Goal: Transaction & Acquisition: Subscribe to service/newsletter

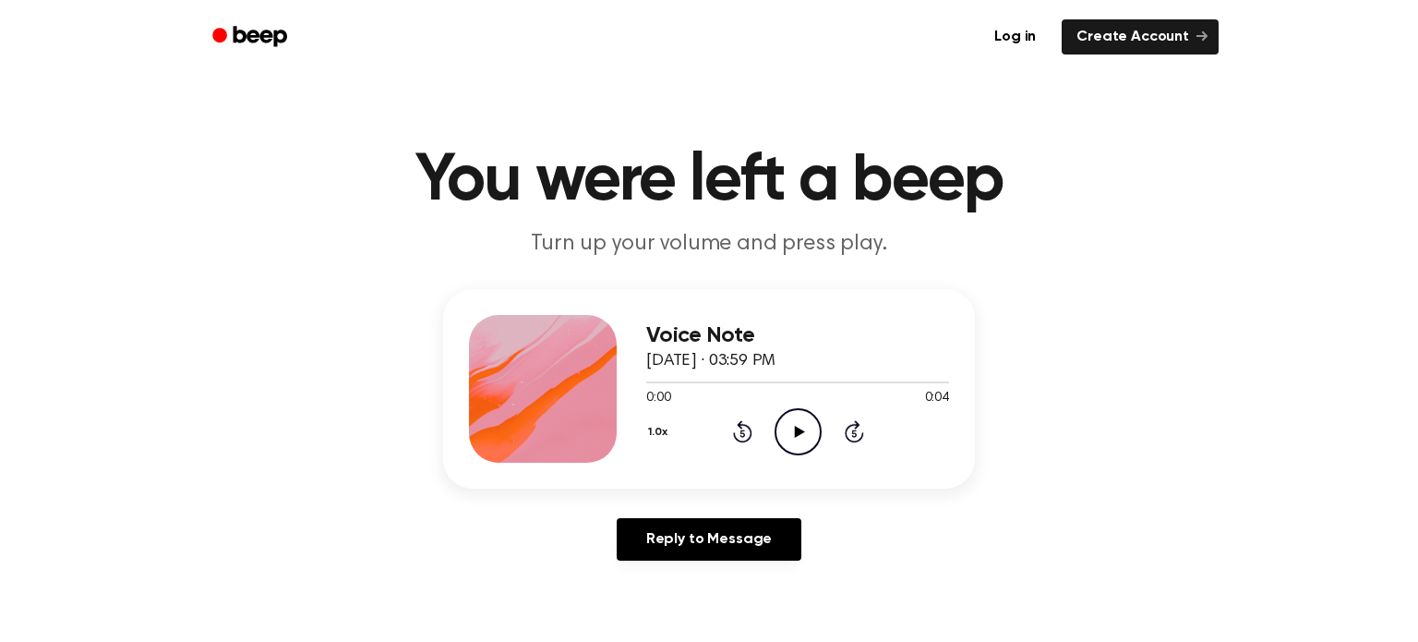
click at [790, 430] on icon "Play Audio" at bounding box center [797, 431] width 47 height 47
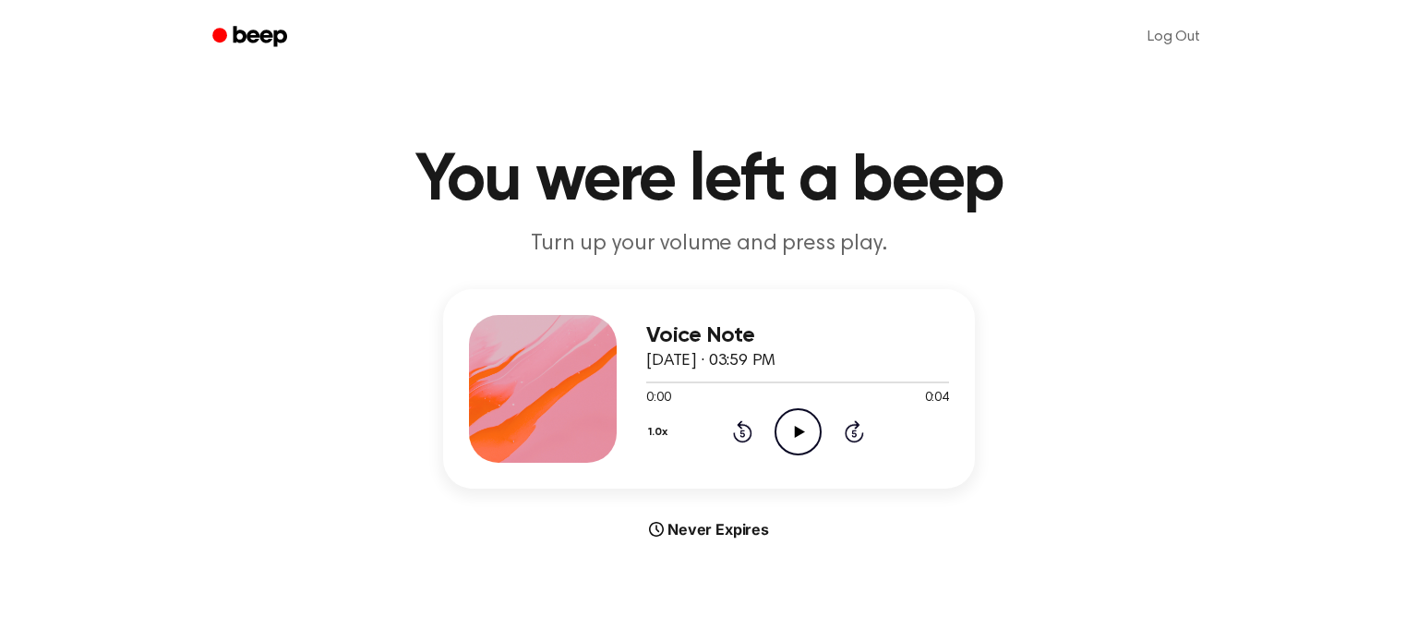
click at [234, 28] on icon "Beep" at bounding box center [261, 36] width 54 height 20
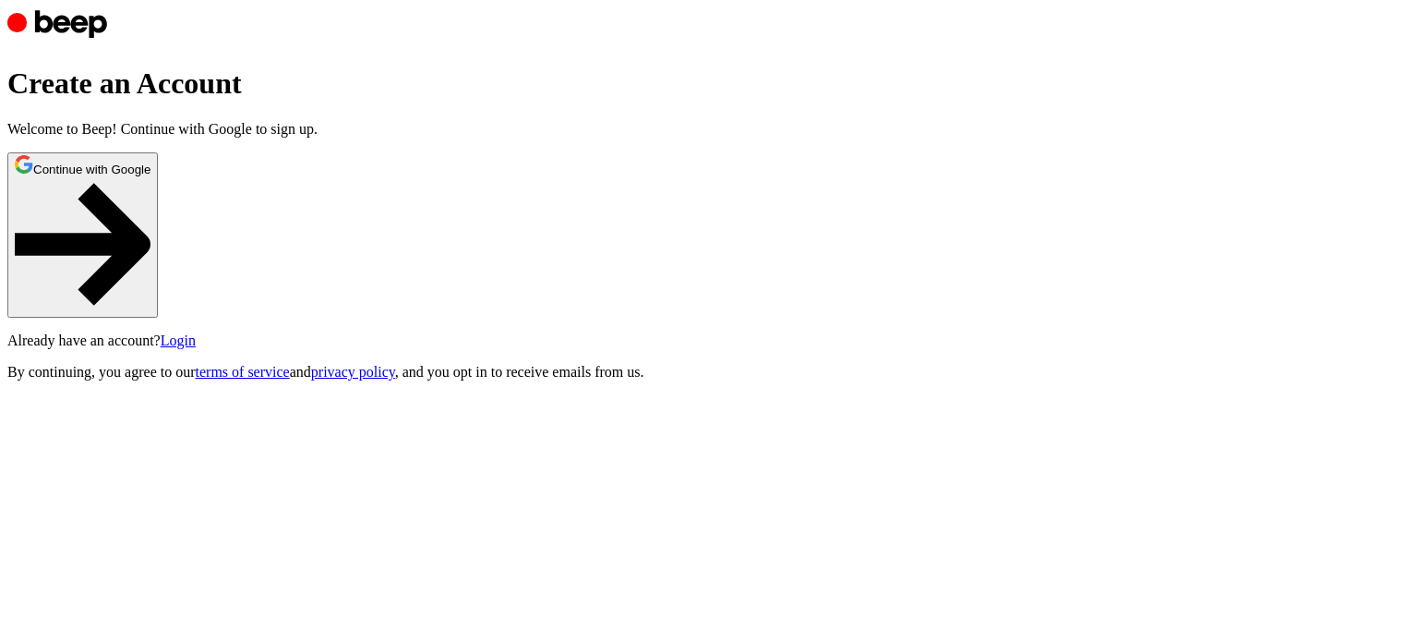
click at [158, 318] on button "Continue with Google" at bounding box center [82, 234] width 150 height 165
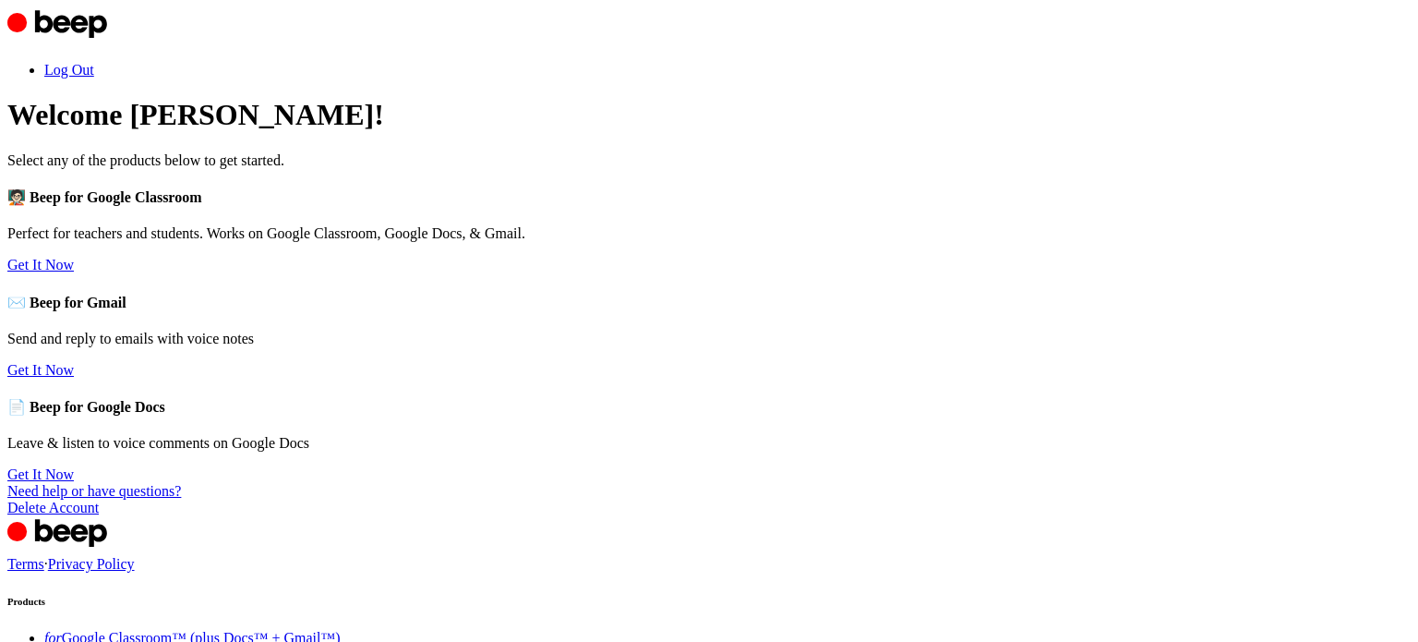
click at [74, 272] on link "Get It Now" at bounding box center [40, 265] width 66 height 16
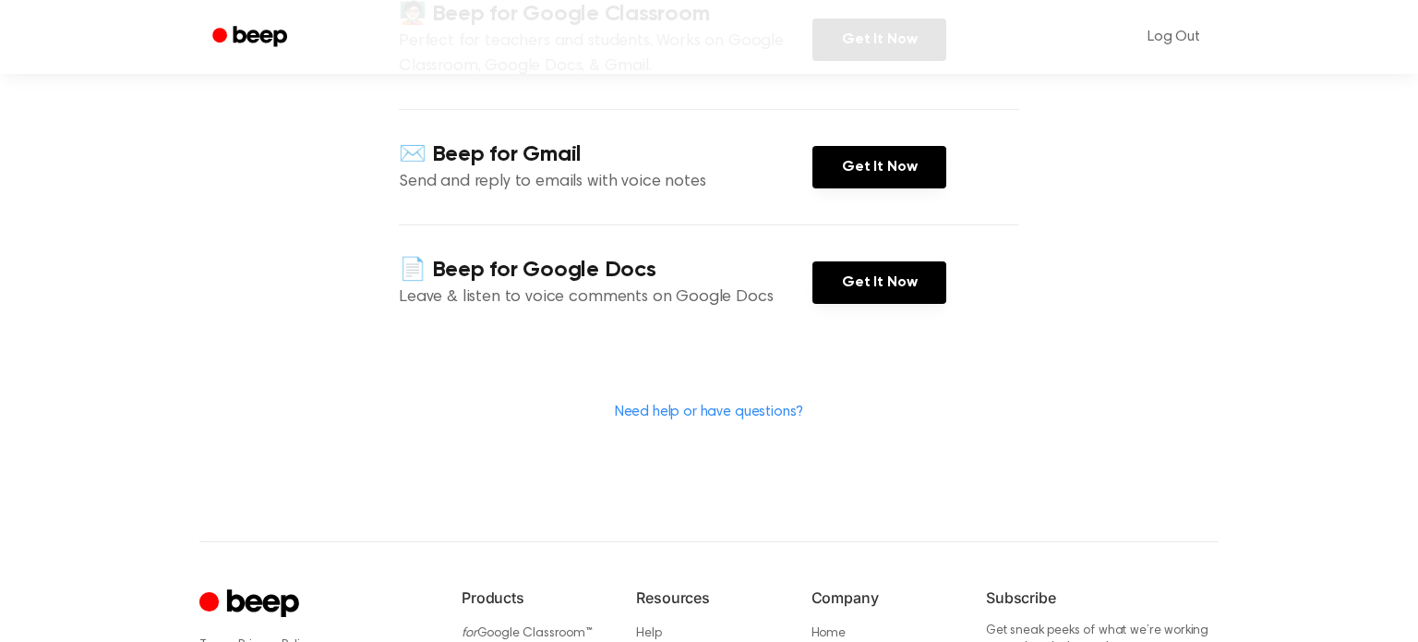
scroll to position [318, 0]
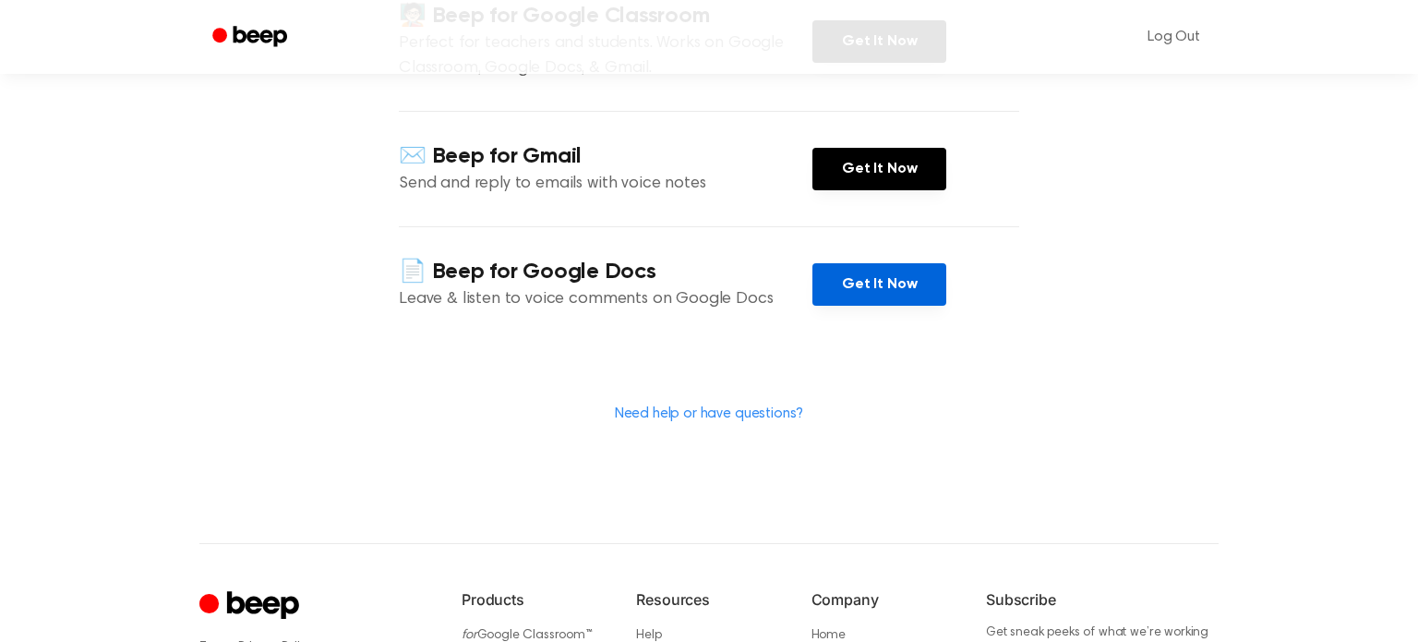
click at [845, 296] on link "Get It Now" at bounding box center [879, 284] width 134 height 42
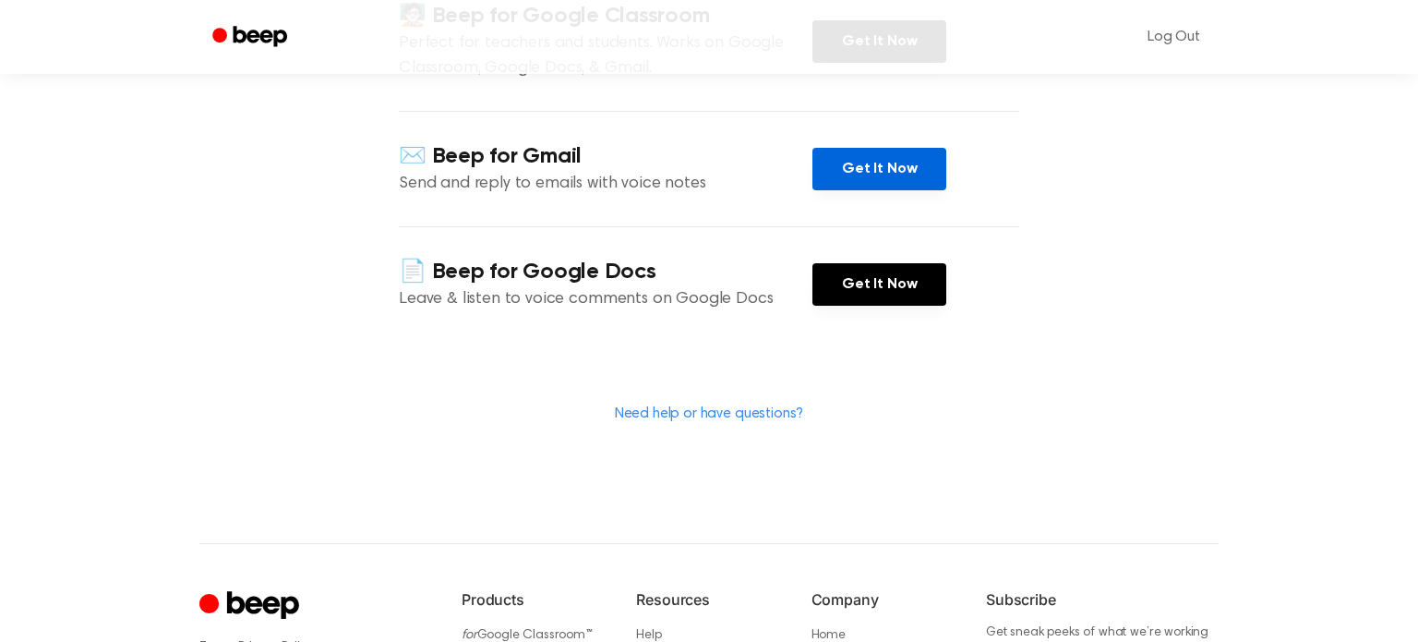
click at [858, 152] on link "Get It Now" at bounding box center [879, 169] width 134 height 42
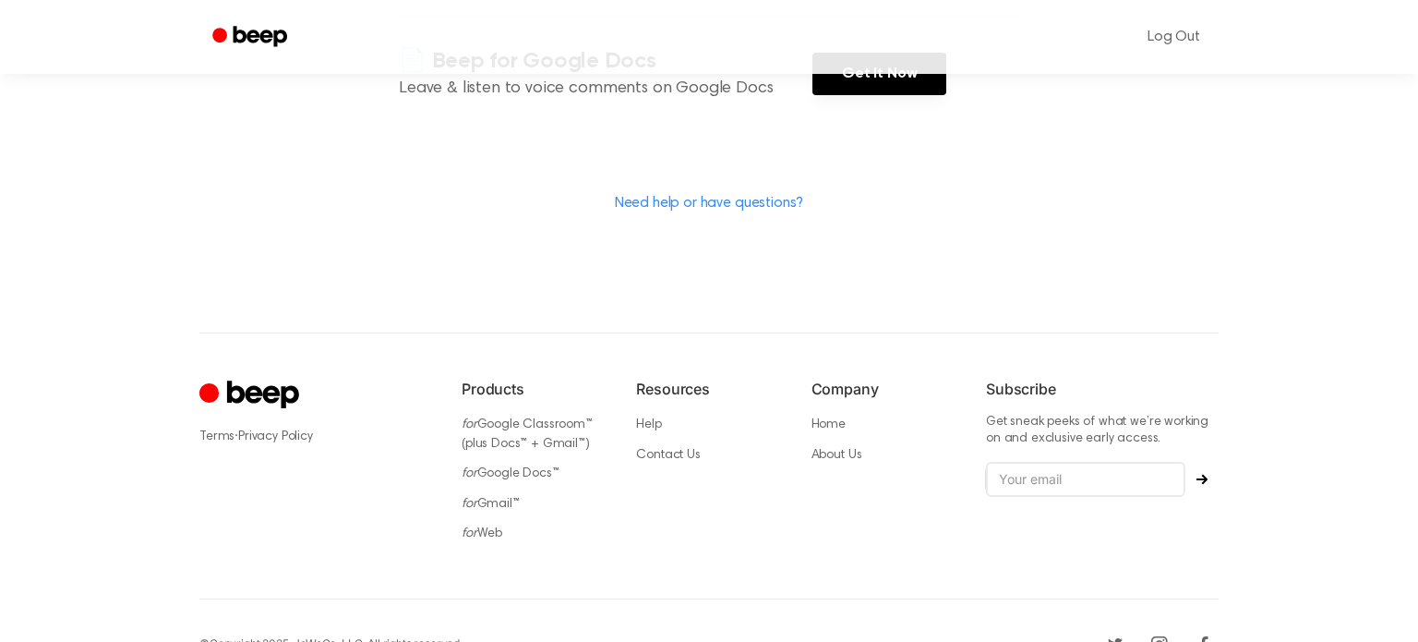
scroll to position [567, 0]
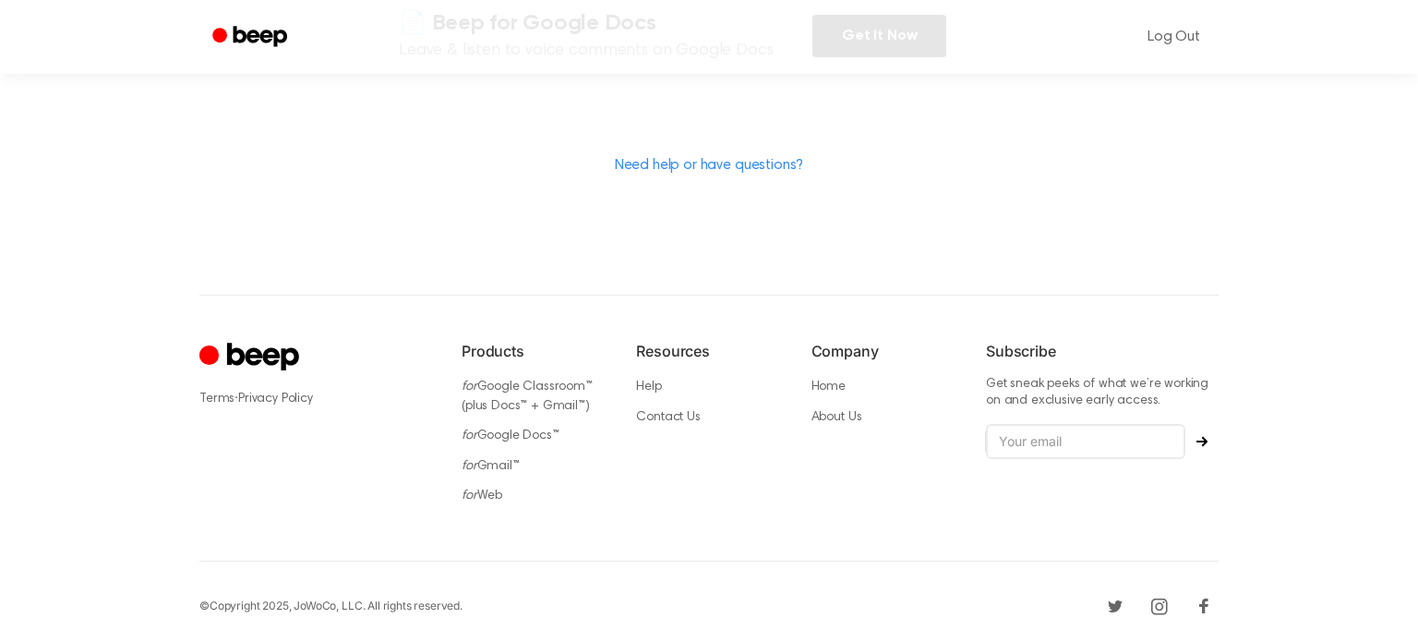
click at [291, 342] on icon "Cruip" at bounding box center [251, 358] width 104 height 36
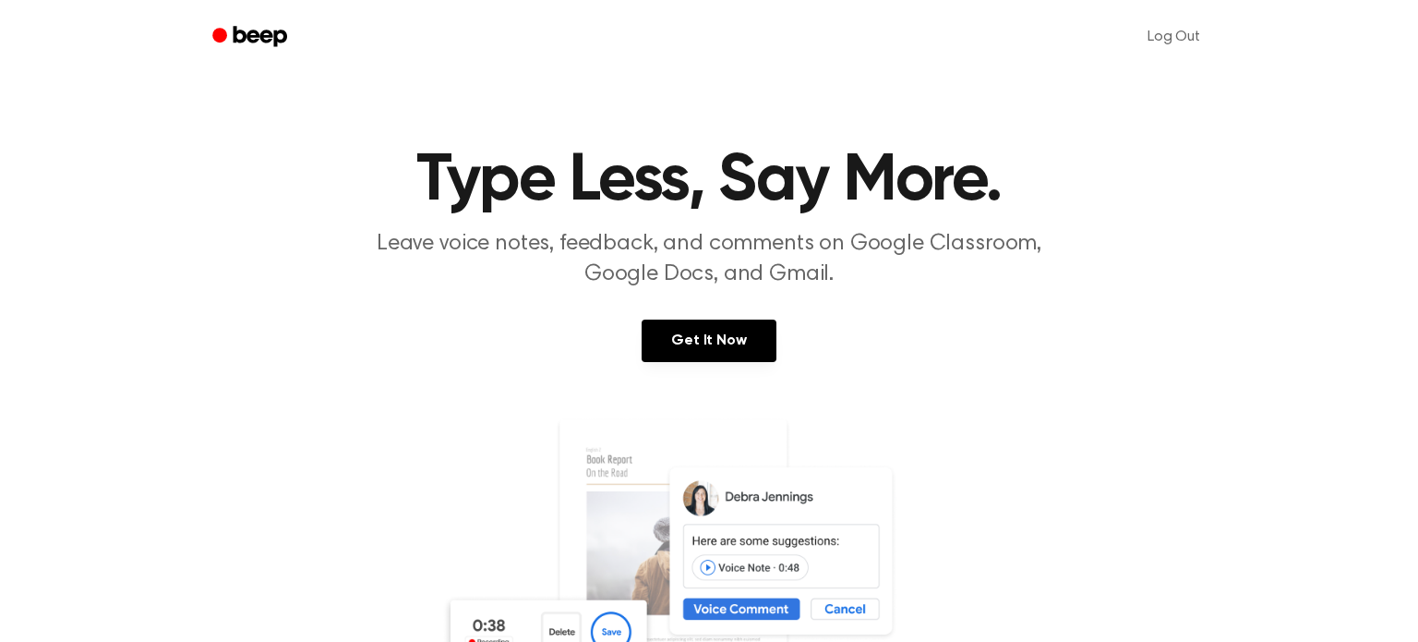
click at [228, 30] on icon "Beep" at bounding box center [251, 36] width 78 height 27
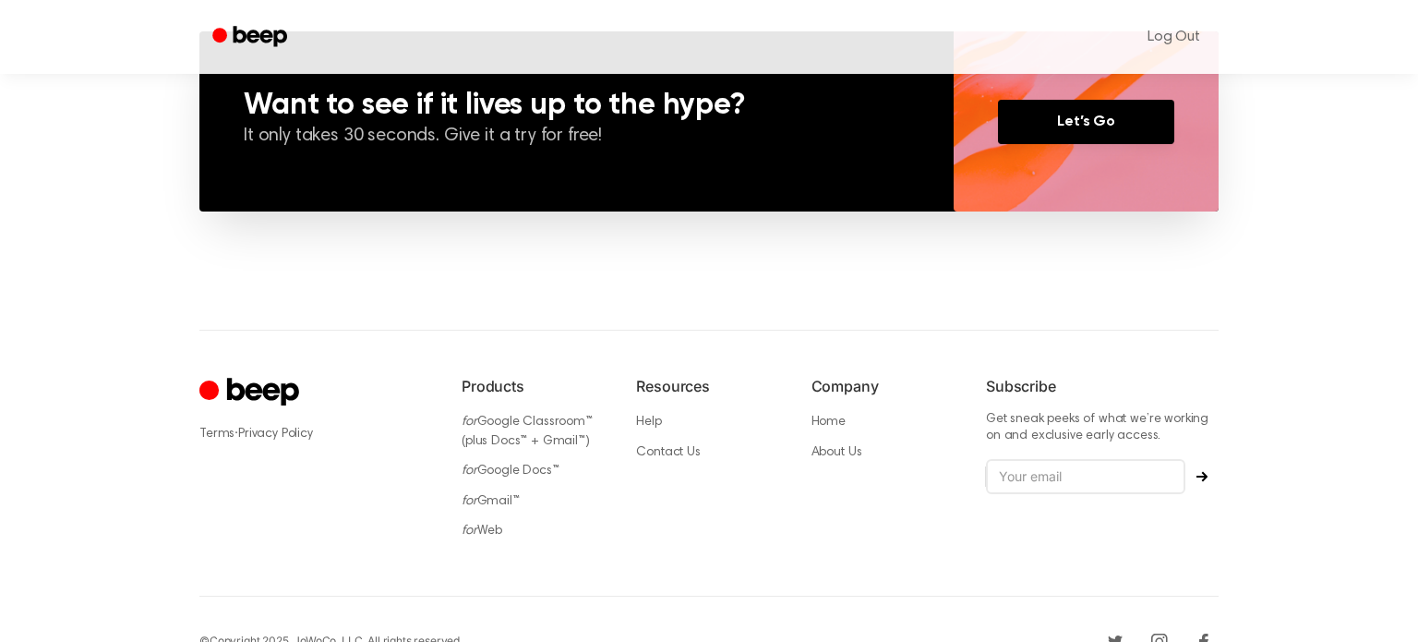
scroll to position [1446, 0]
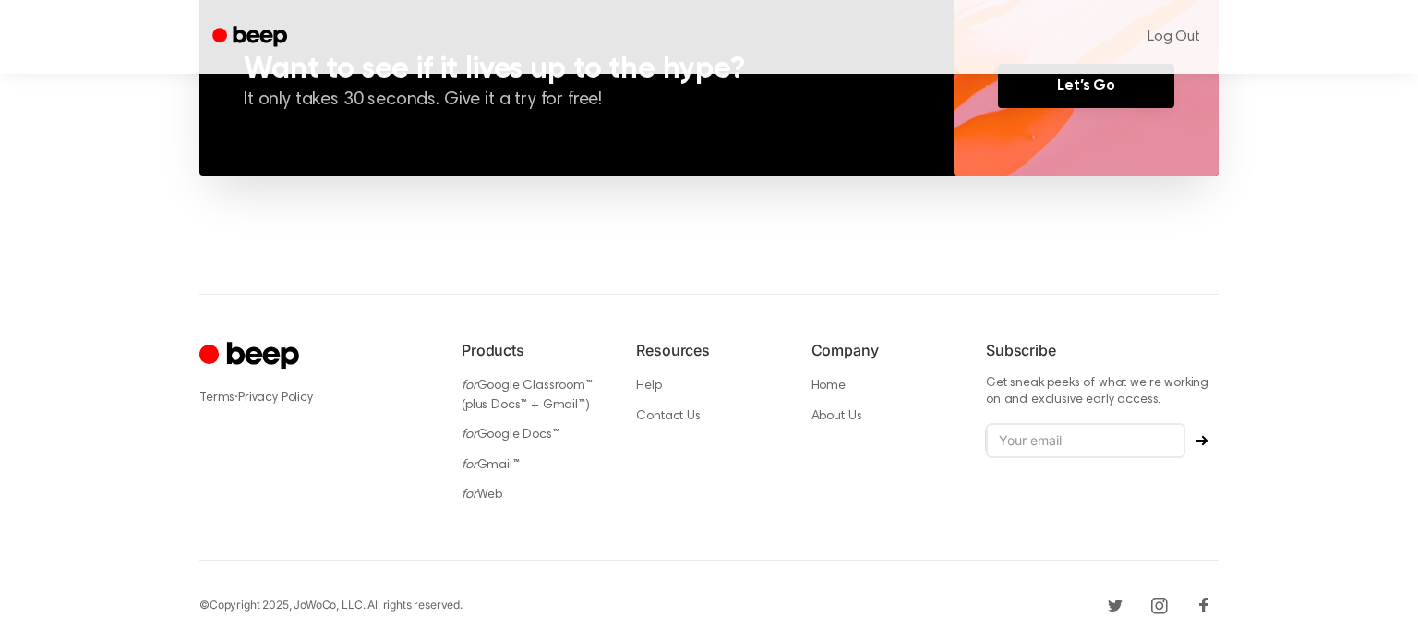
click at [231, 344] on icon "Cruip" at bounding box center [263, 356] width 72 height 28
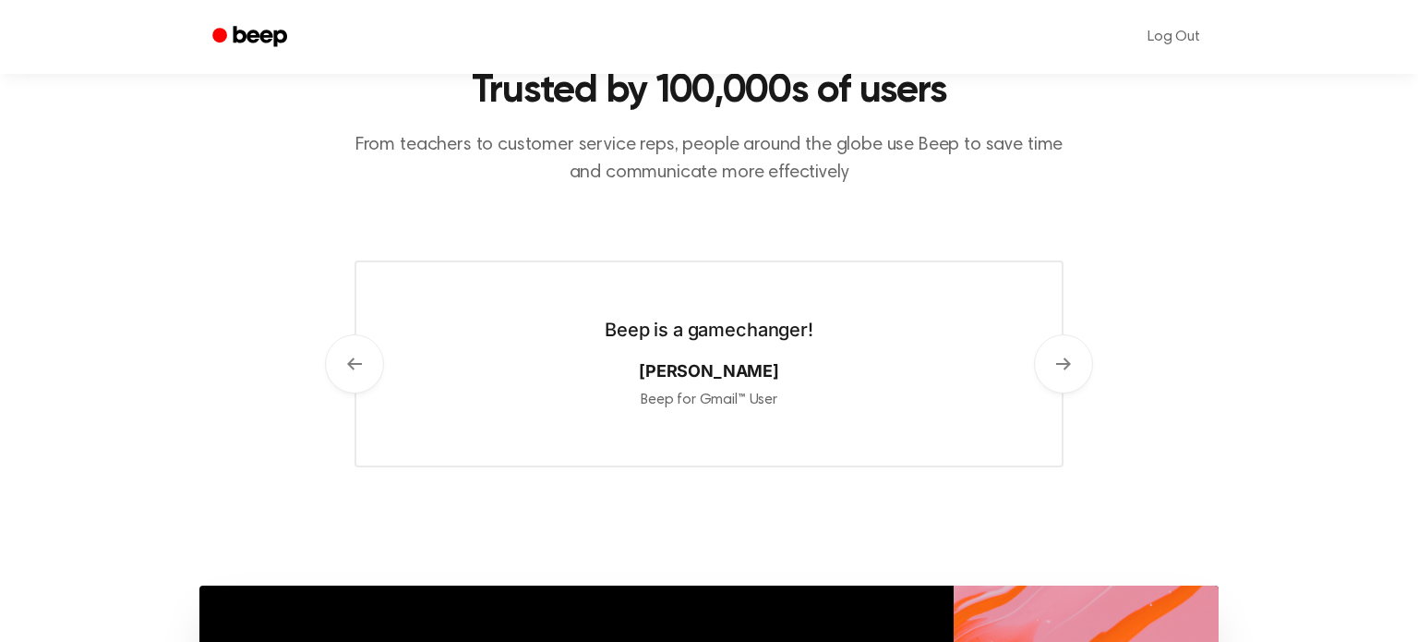
scroll to position [849, 0]
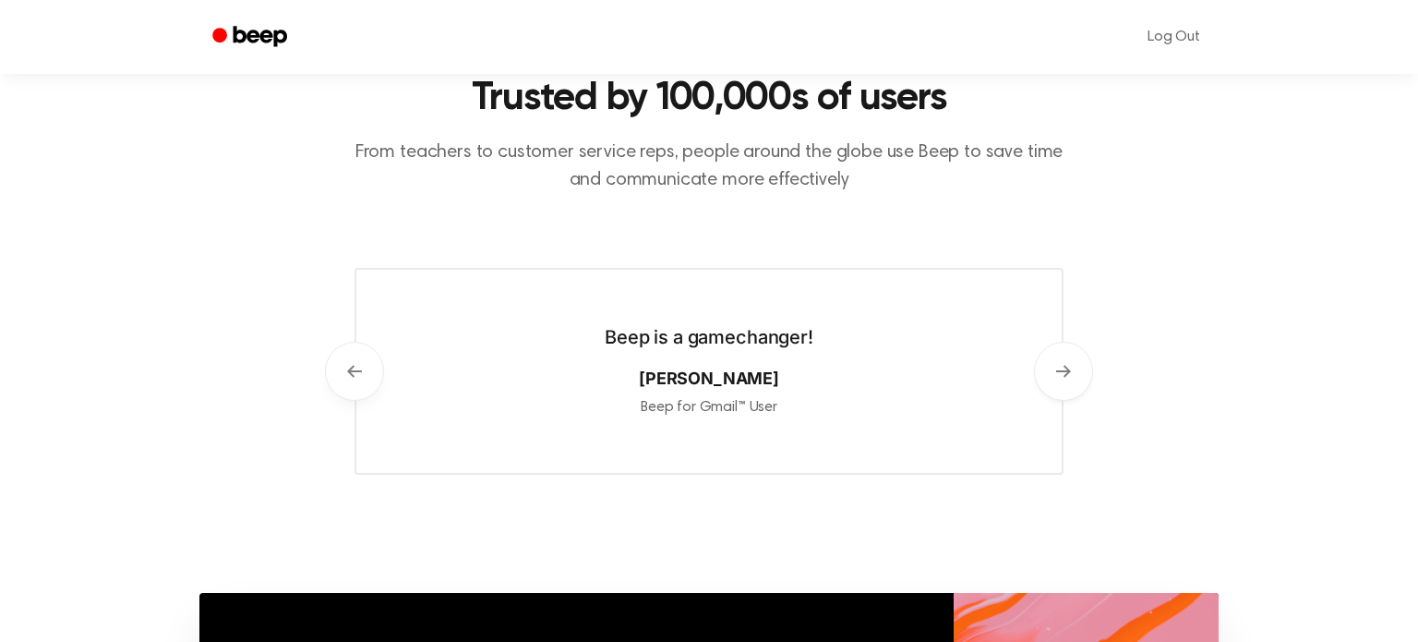
click at [353, 364] on icon at bounding box center [354, 371] width 15 height 15
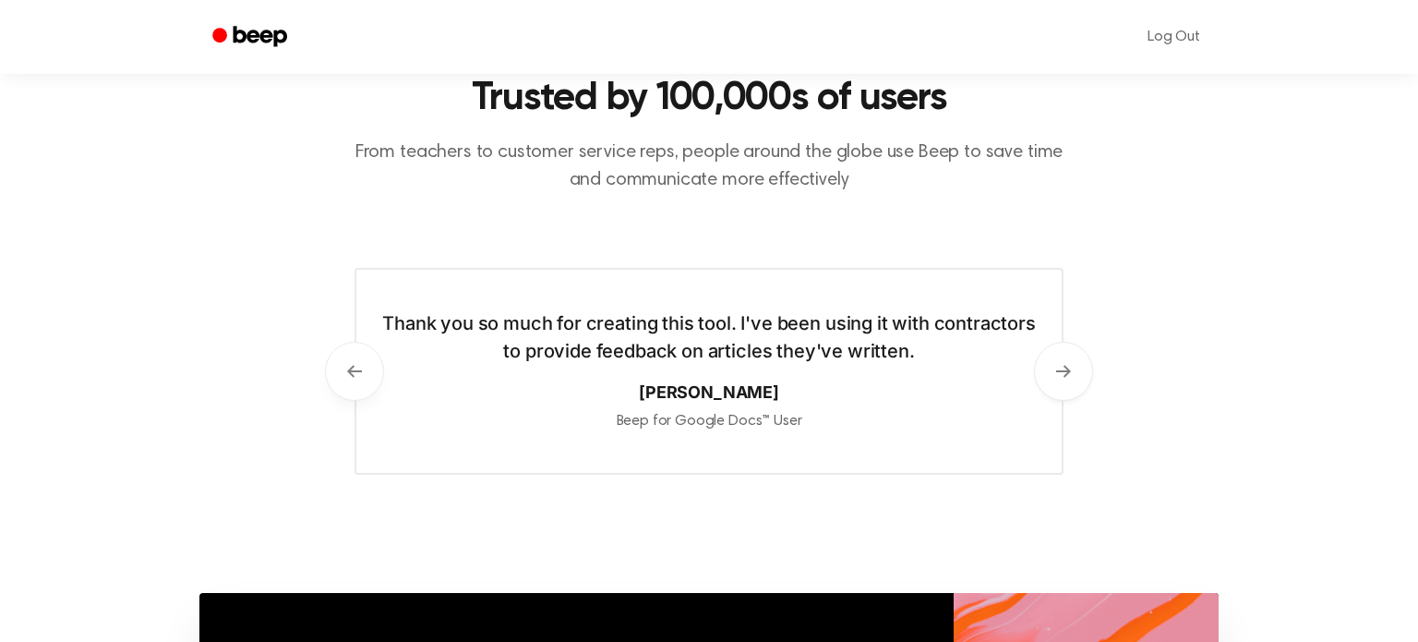
click at [353, 364] on icon at bounding box center [354, 371] width 15 height 15
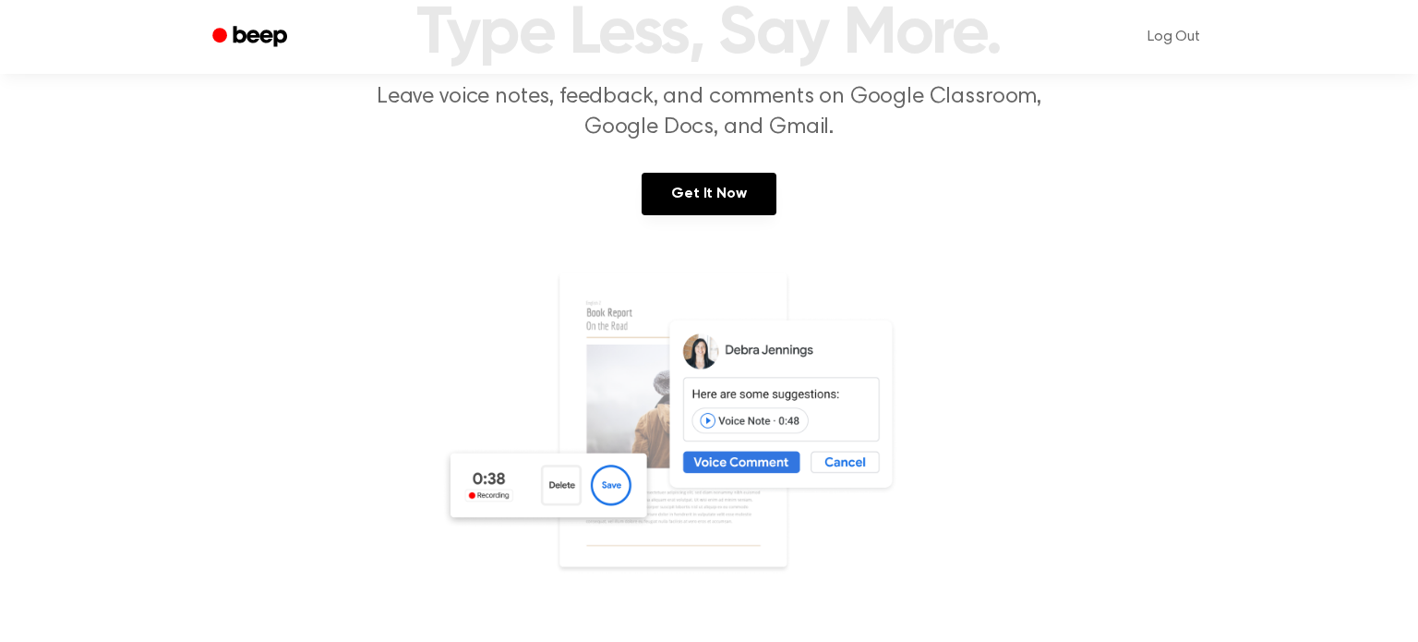
scroll to position [140, 0]
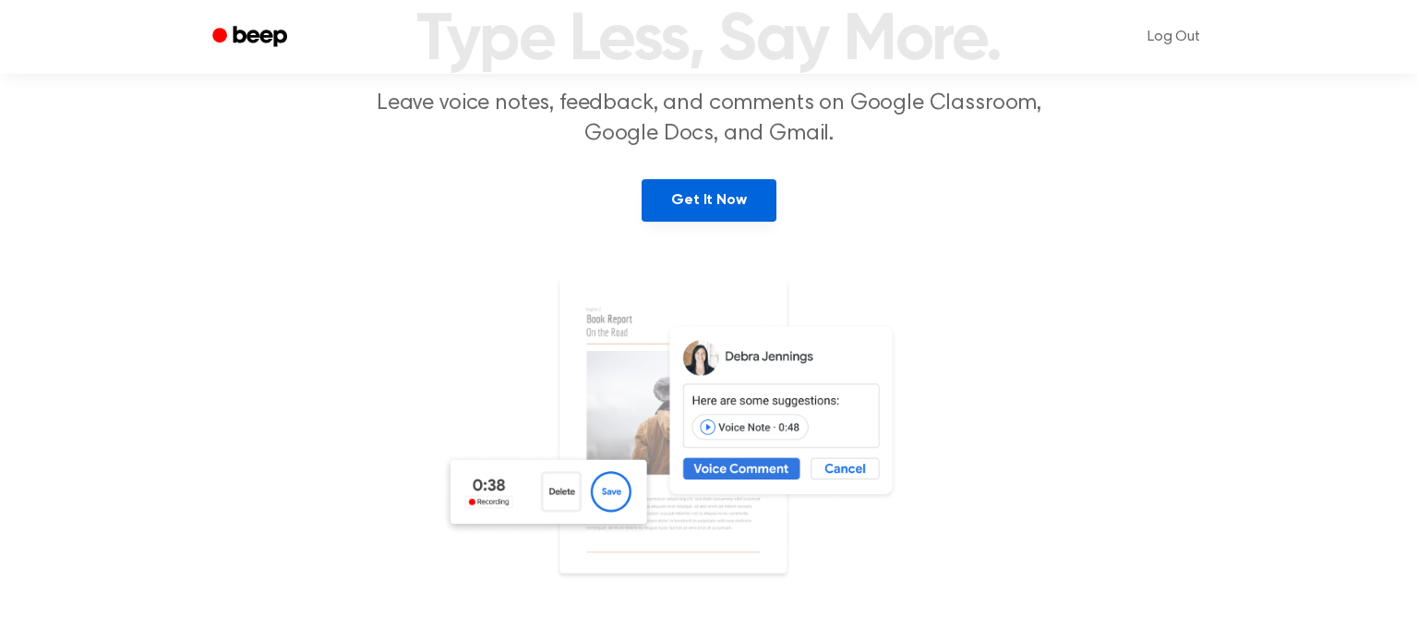
click at [758, 198] on link "Get It Now" at bounding box center [709, 200] width 134 height 42
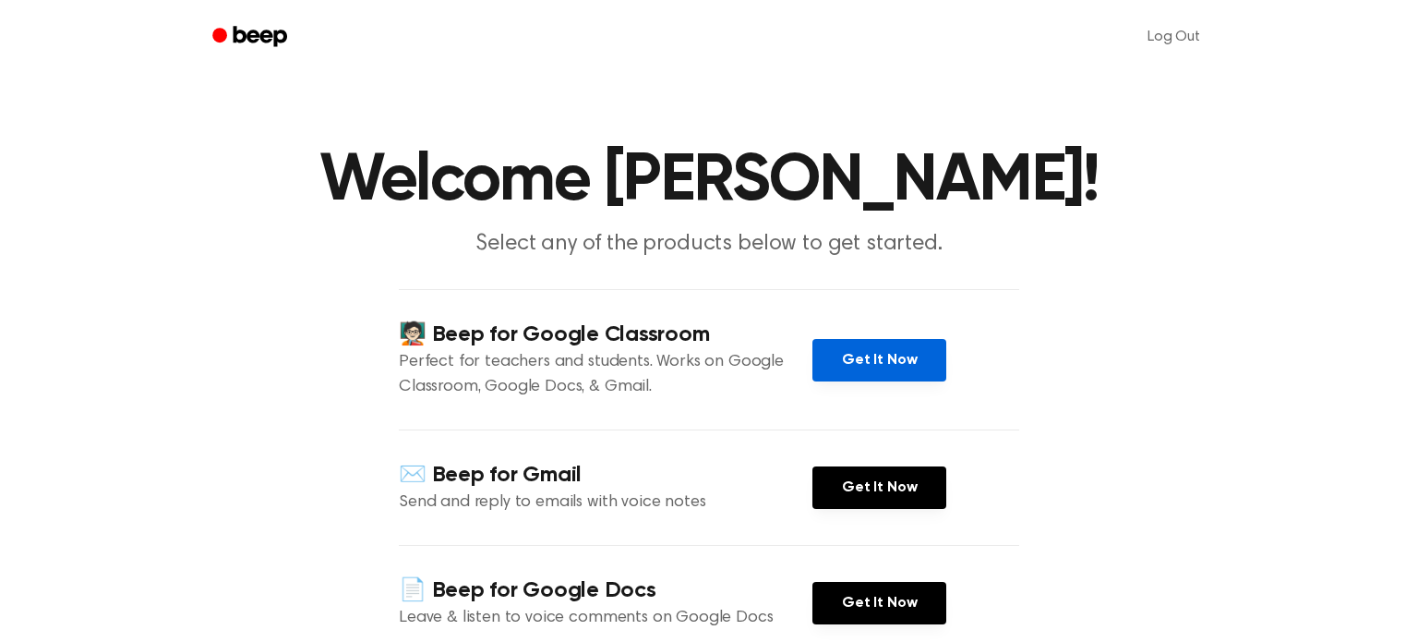
click at [827, 374] on link "Get It Now" at bounding box center [879, 360] width 134 height 42
click at [246, 33] on icon "Beep" at bounding box center [261, 36] width 54 height 20
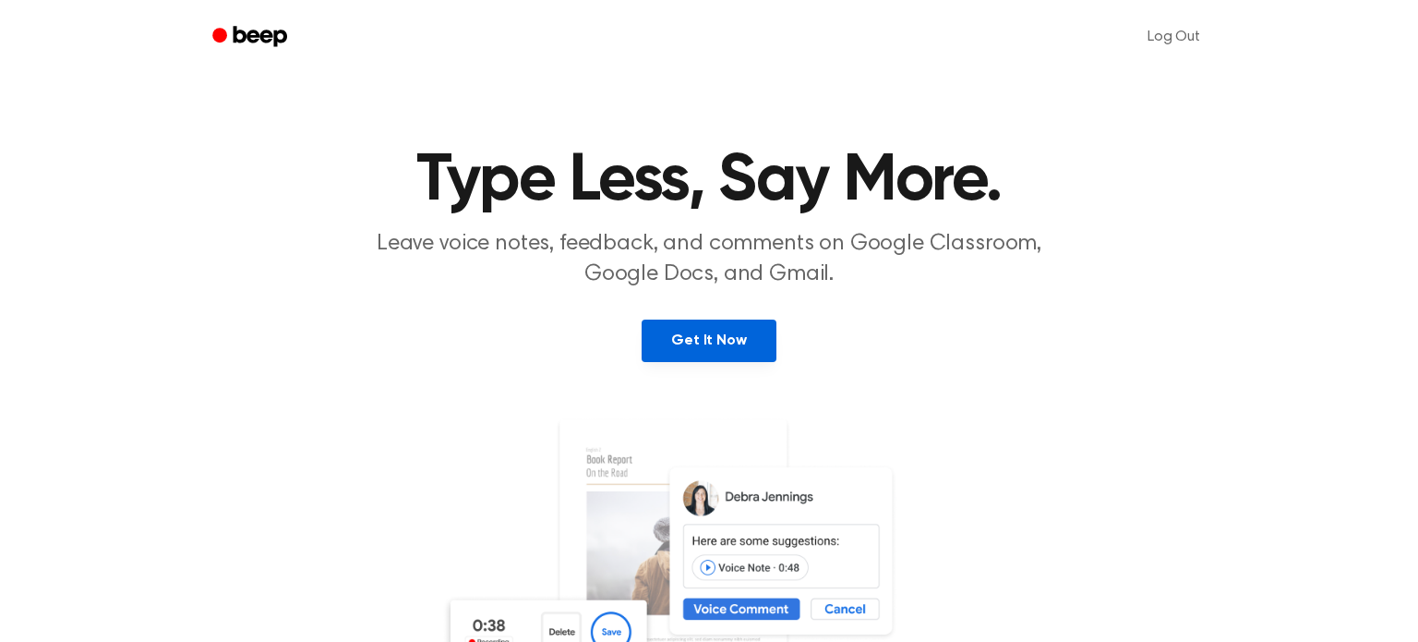
click at [726, 327] on link "Get It Now" at bounding box center [709, 340] width 134 height 42
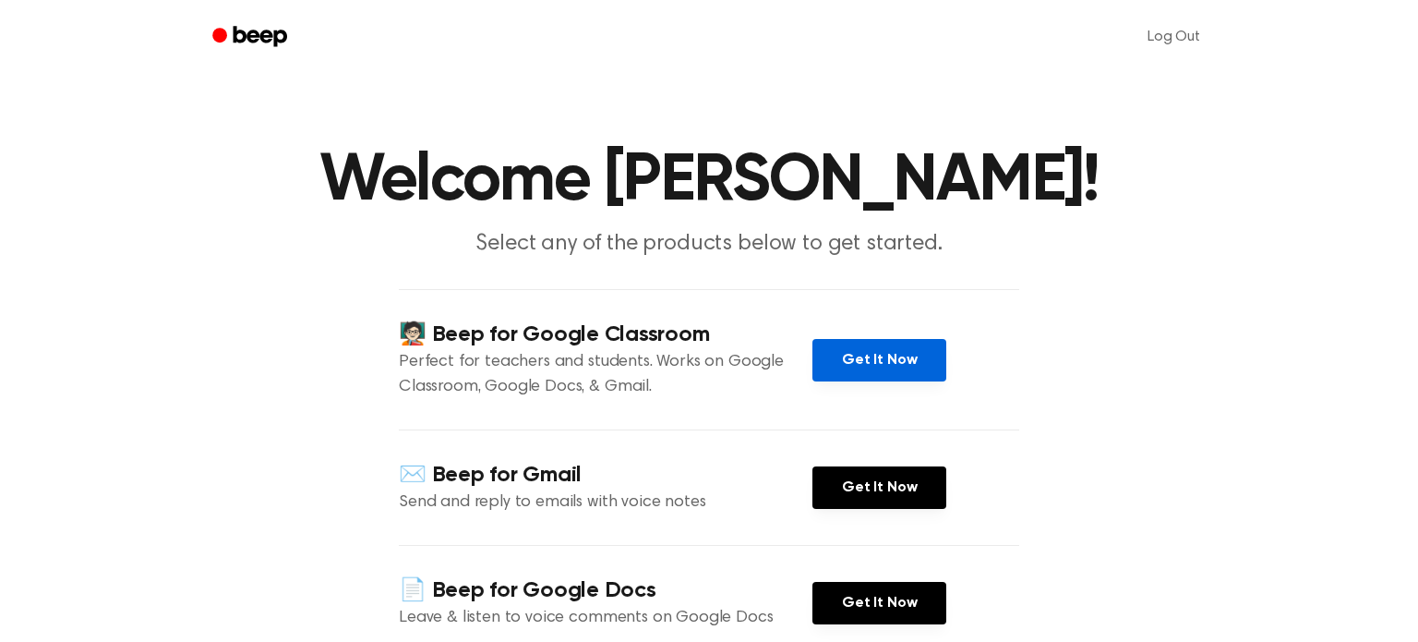
click at [875, 360] on link "Get It Now" at bounding box center [879, 360] width 134 height 42
click at [1110, 293] on main "Welcome [PERSON_NAME]! Select any of the products below to get started. 🧑🏻‍🏫 Be…" at bounding box center [709, 430] width 1418 height 861
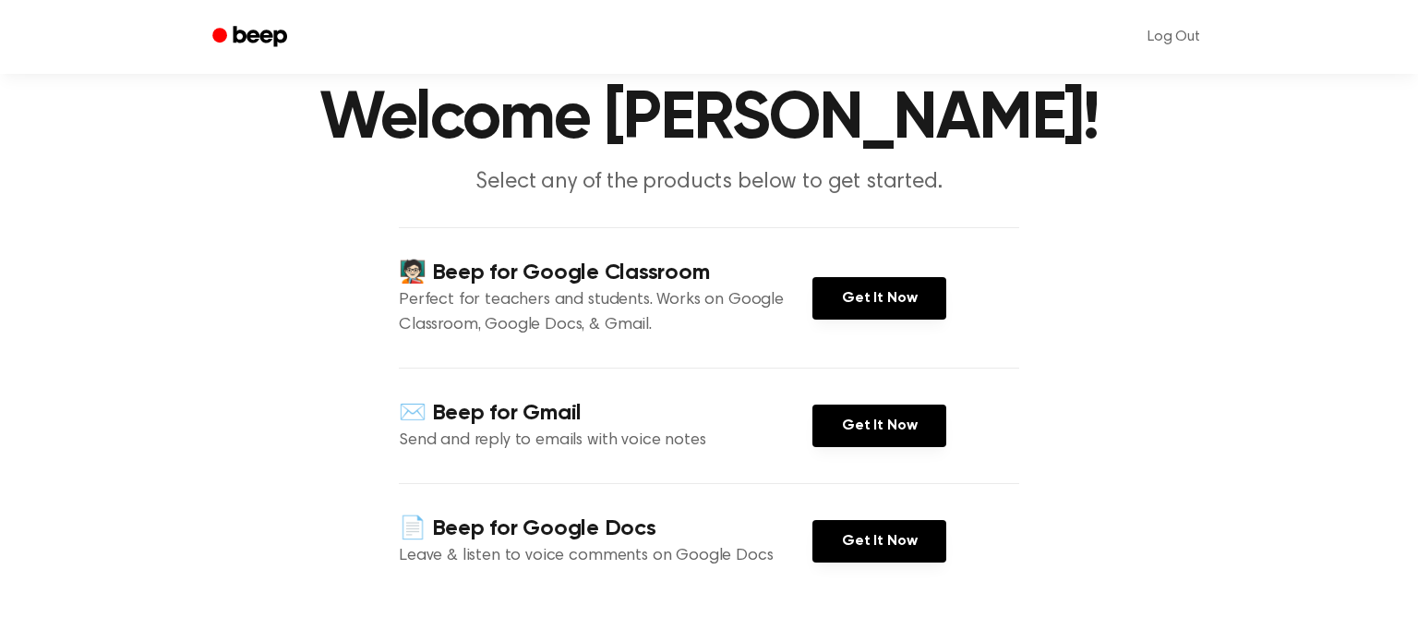
scroll to position [66, 0]
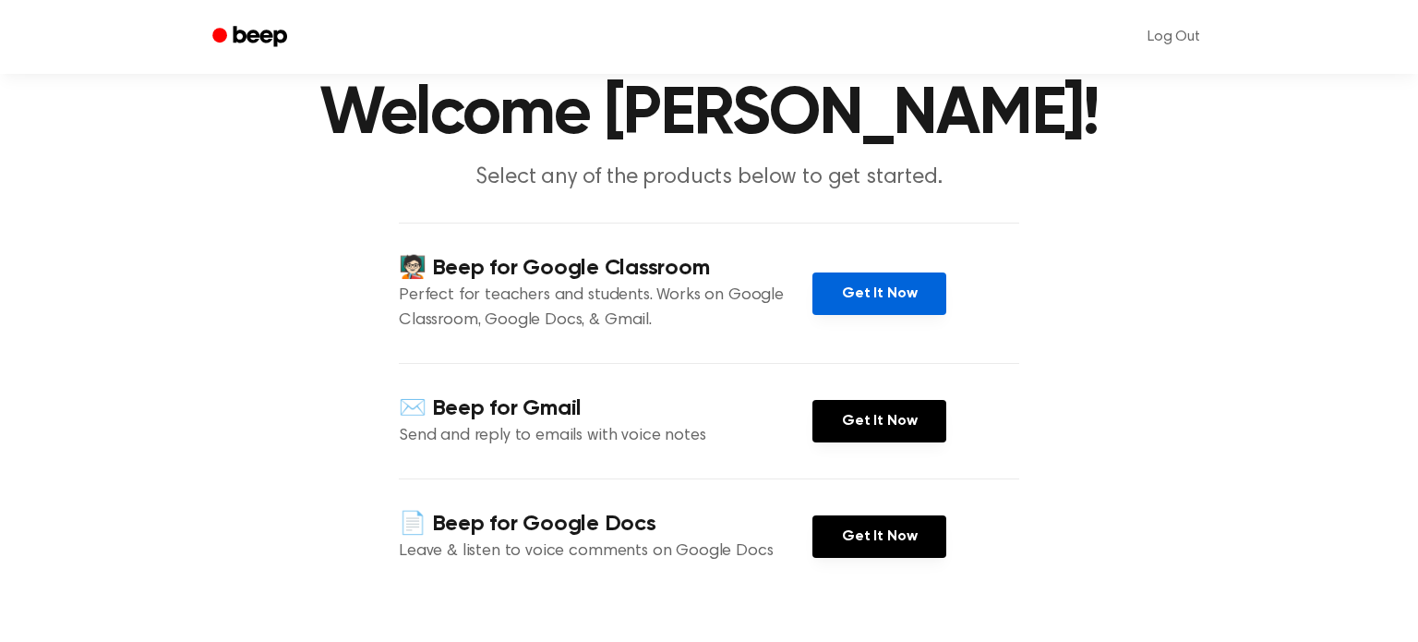
click at [891, 291] on link "Get It Now" at bounding box center [879, 293] width 134 height 42
click at [222, 52] on link "Beep" at bounding box center [251, 37] width 104 height 36
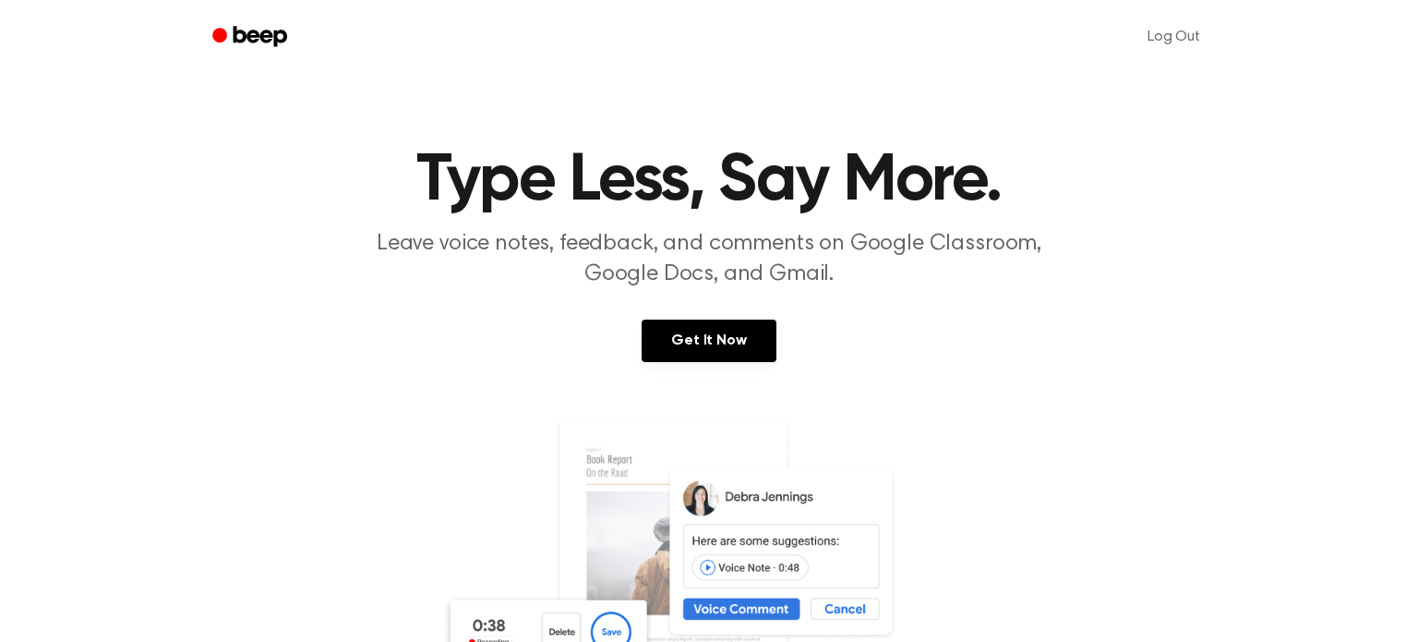
click at [308, 270] on header "Type Less, Say More. Leave voice notes, feedback, and comments on Google Classr…" at bounding box center [709, 219] width 1374 height 142
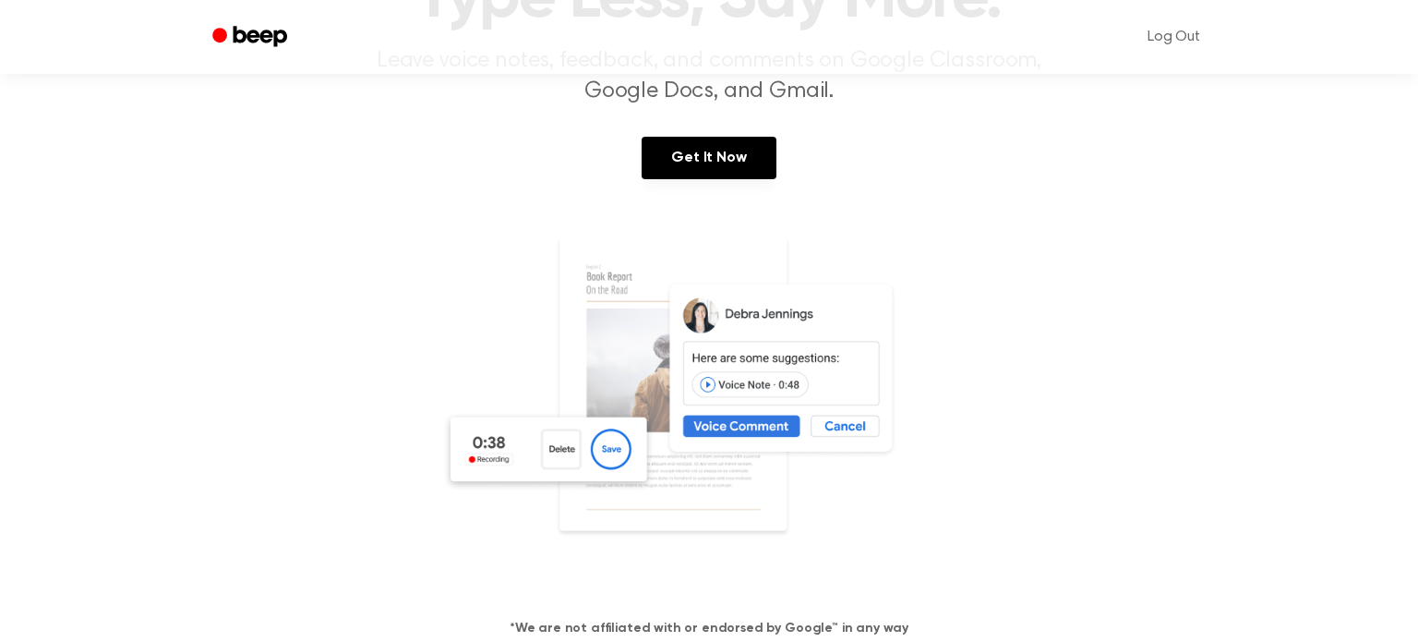
scroll to position [185, 0]
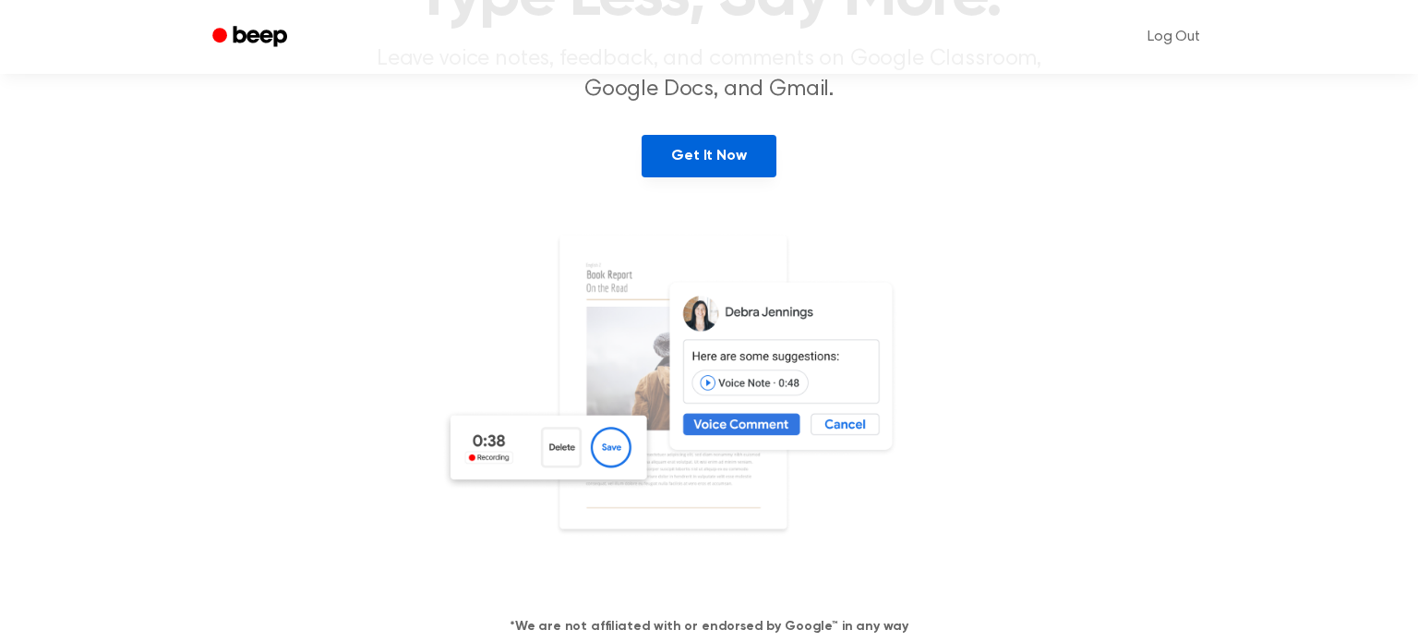
click at [696, 150] on link "Get It Now" at bounding box center [709, 156] width 134 height 42
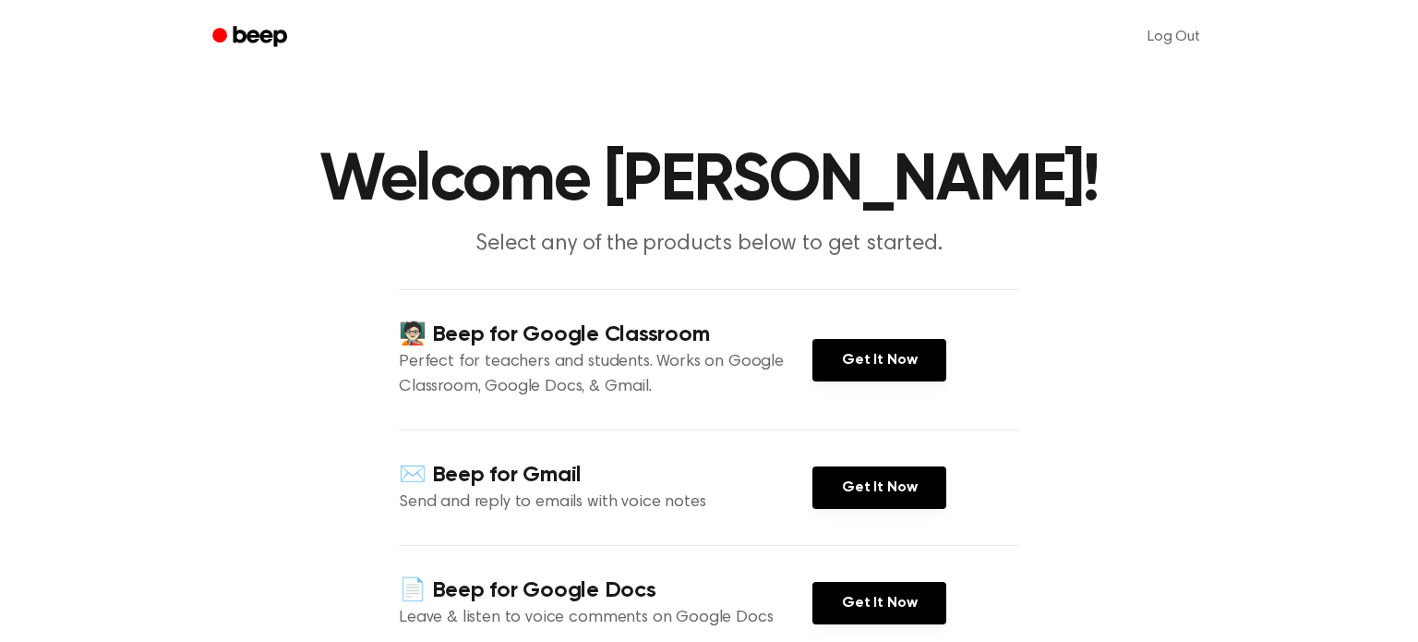
click at [287, 331] on main "Welcome [PERSON_NAME]! Select any of the products below to get started. 🧑🏻‍🏫 Be…" at bounding box center [709, 430] width 1418 height 861
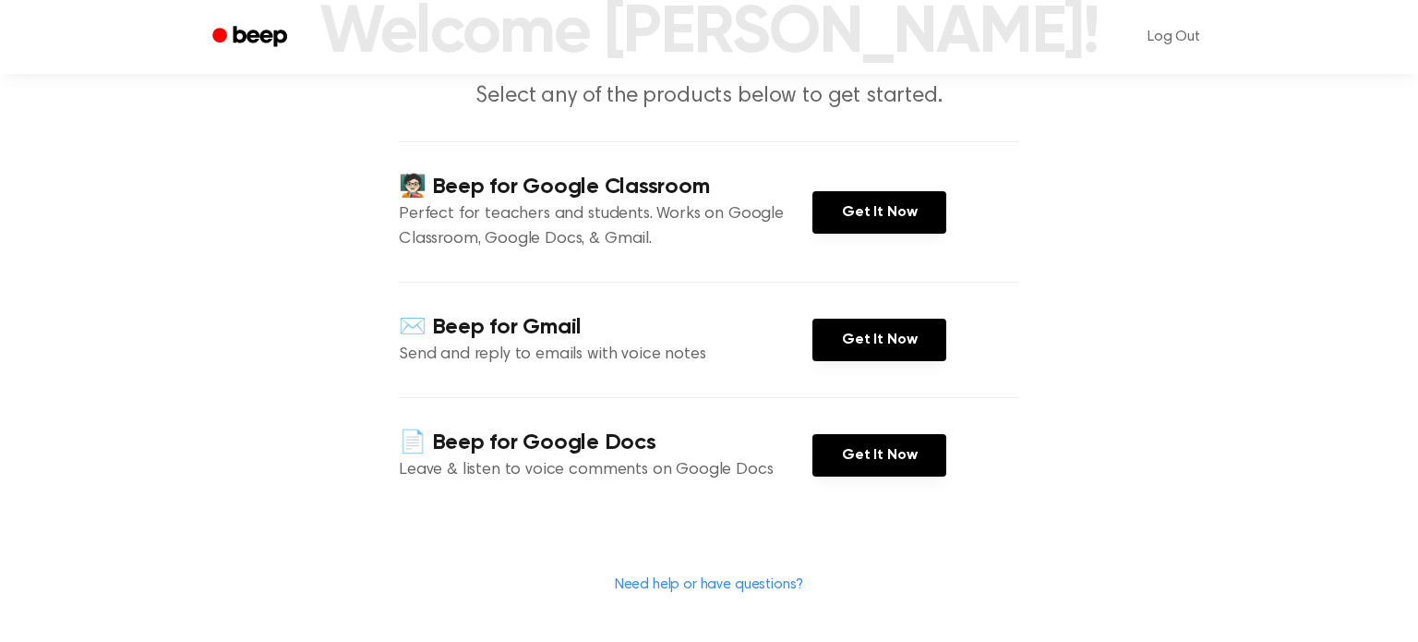
scroll to position [185, 0]
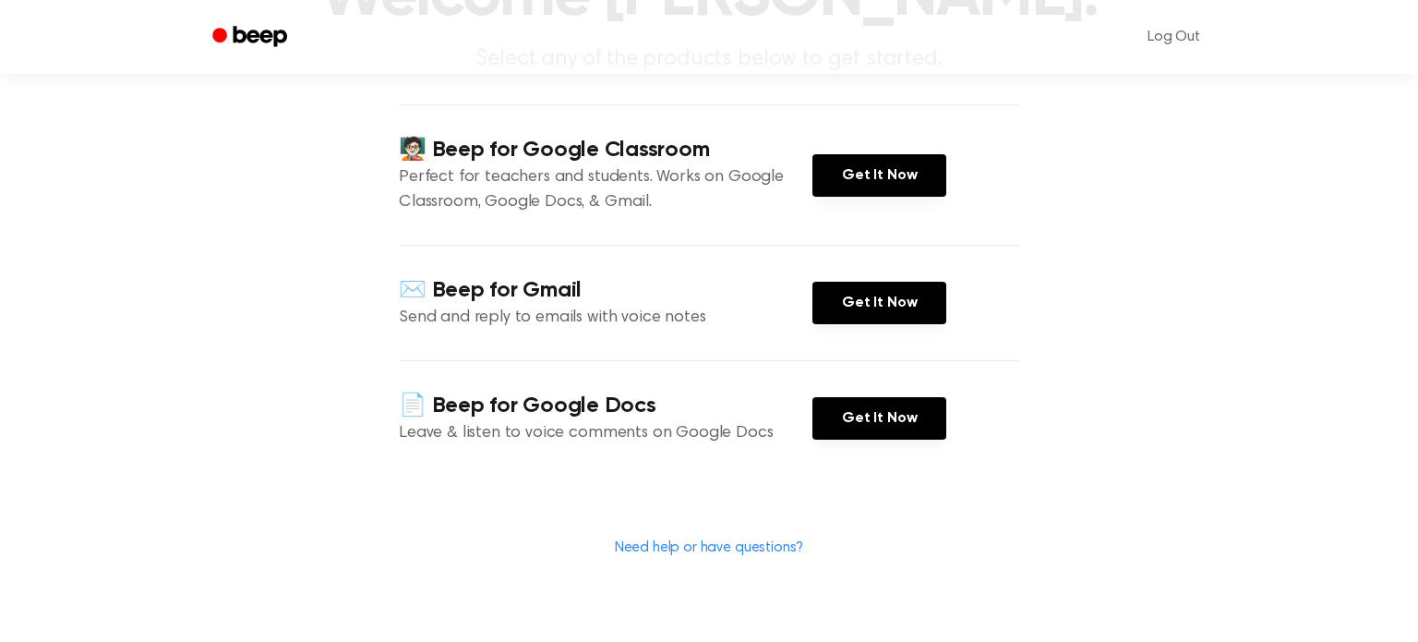
click at [953, 317] on div "✉️ Beep for Gmail Send and reply to emails with voice notes Get It Now" at bounding box center [709, 302] width 620 height 115
click at [904, 316] on link "Get It Now" at bounding box center [879, 303] width 134 height 42
click at [856, 174] on link "Get It Now" at bounding box center [879, 175] width 134 height 42
